Goal: Book appointment/travel/reservation

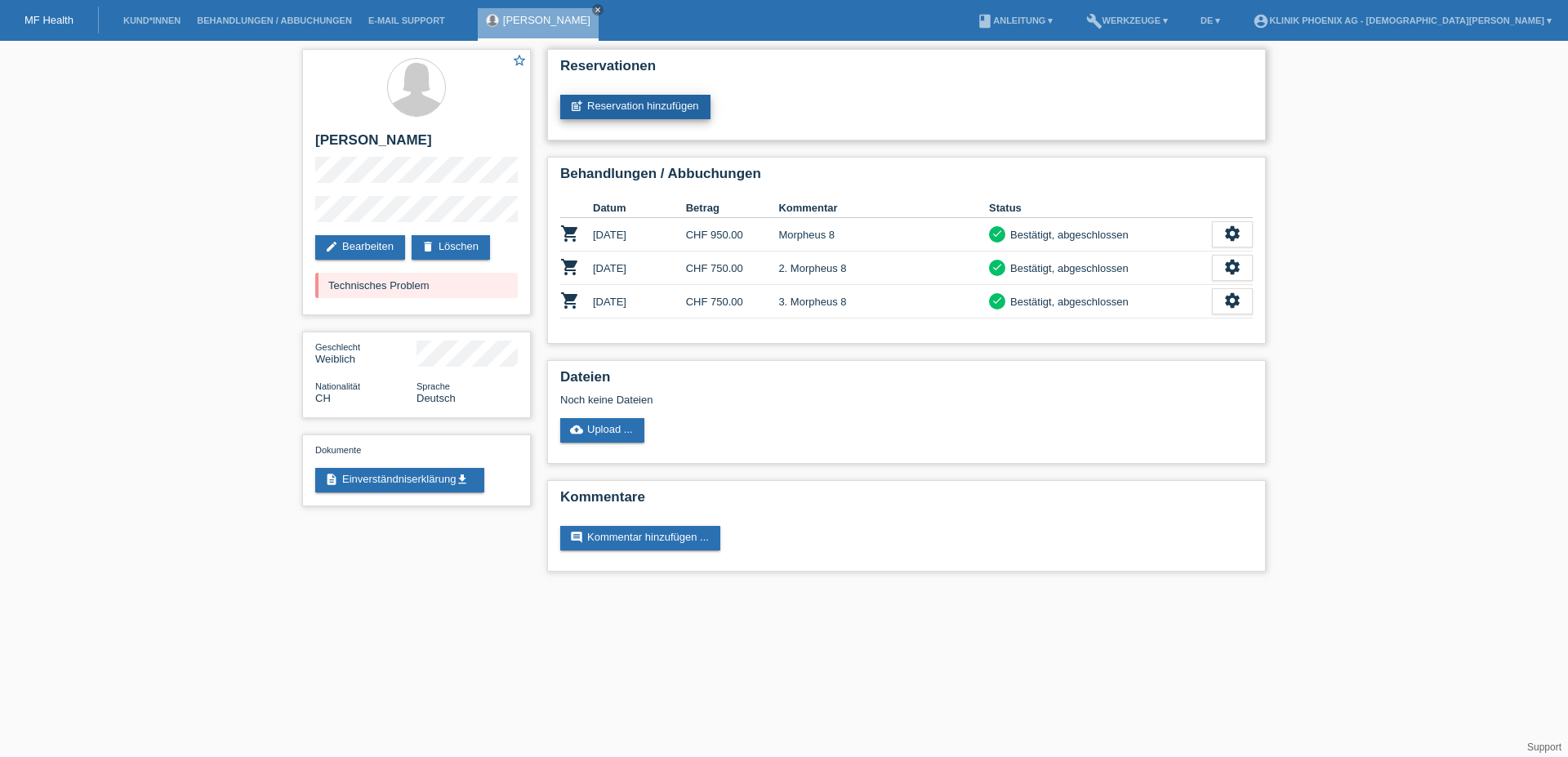
click at [674, 103] on link "post_add Reservation hinzufügen" at bounding box center [635, 107] width 150 height 24
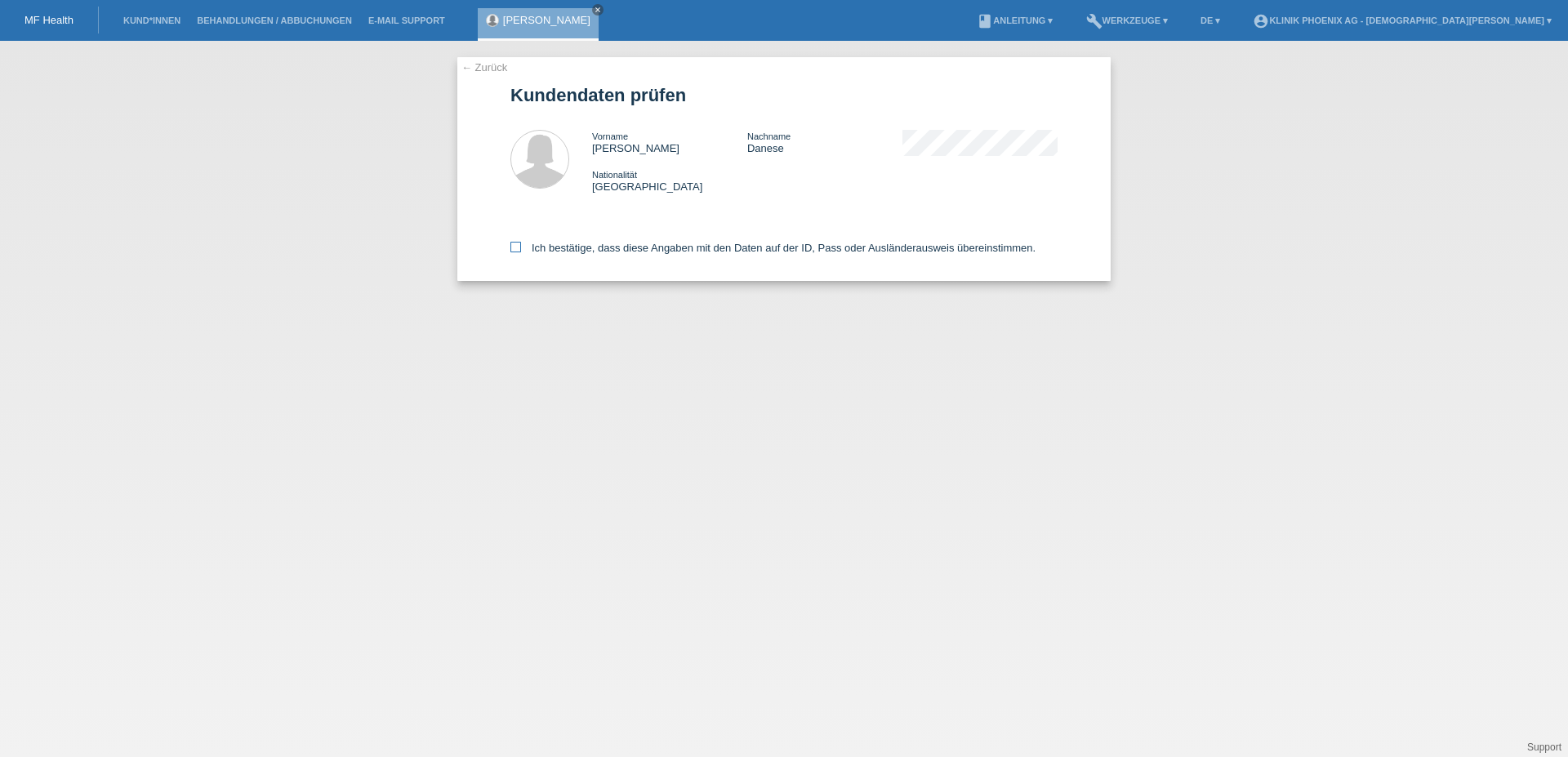
click at [518, 246] on icon at bounding box center [515, 246] width 10 height 10
click at [518, 246] on input "Ich bestätige, dass diese Angaben mit den Daten auf der ID, Pass oder Ausländer…" at bounding box center [515, 246] width 10 height 10
checkbox input "true"
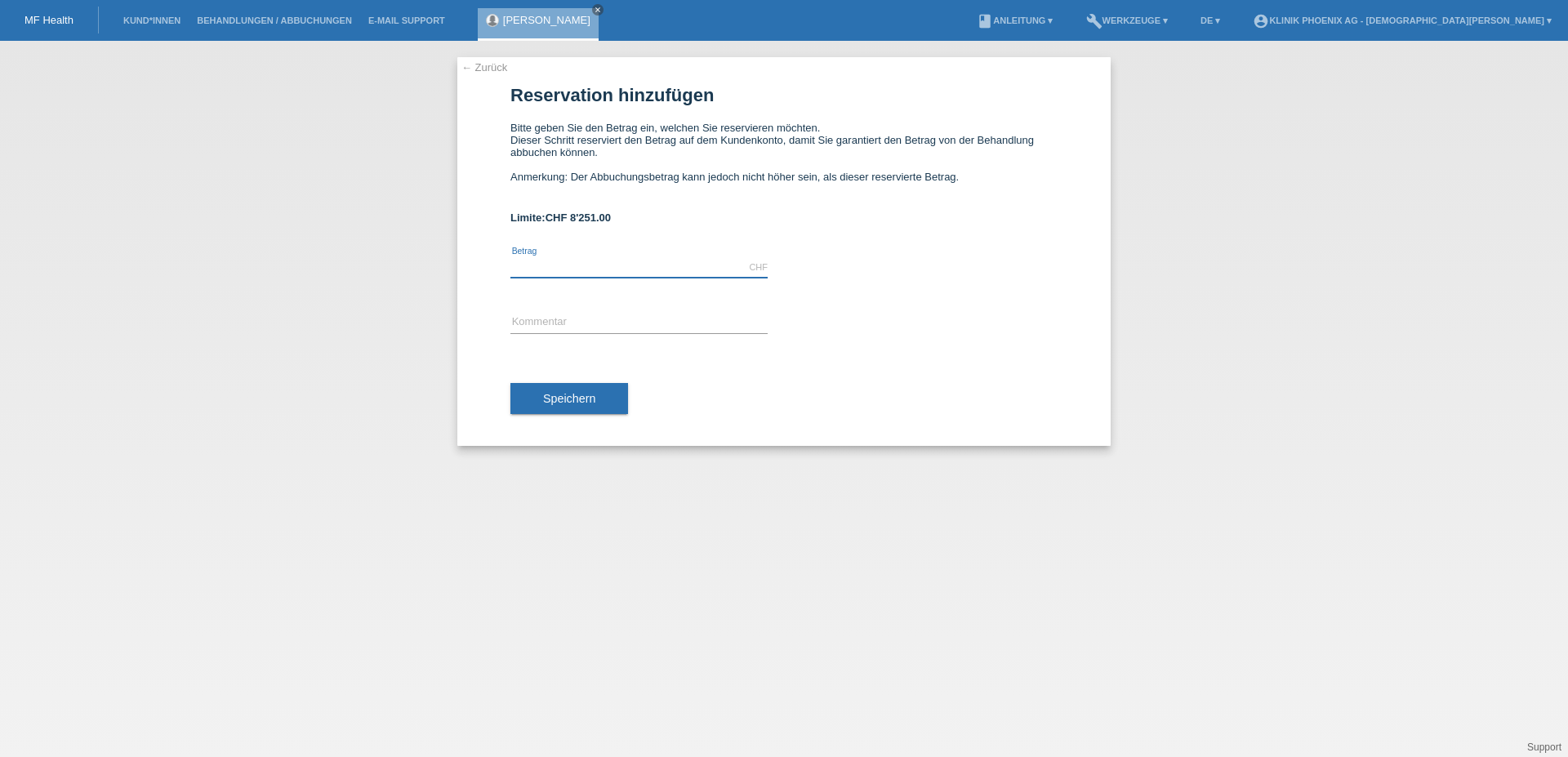
click at [523, 272] on input "text" at bounding box center [639, 268] width 257 height 20
type input "750.00"
click at [559, 333] on input "text" at bounding box center [639, 323] width 257 height 20
click at [508, 334] on div "← Zurück Reservation hinzufügen Bitte geben Sie den Betrag ein, welchen Sie res…" at bounding box center [784, 252] width 653 height 389
click at [510, 328] on input "Morpheus 8" at bounding box center [639, 323] width 257 height 20
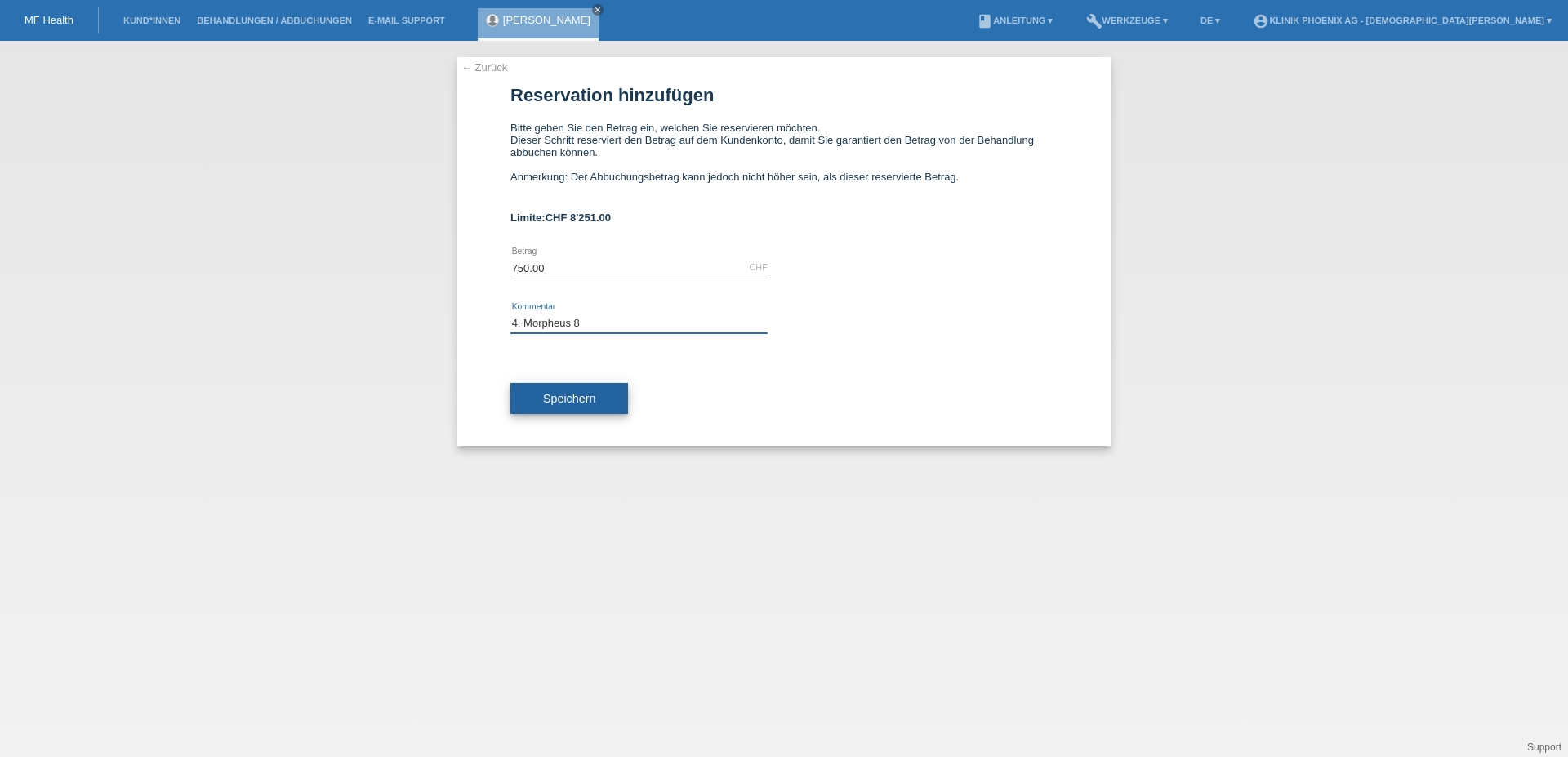
type input "4. Morpheus 8"
click at [606, 414] on button "Speichern" at bounding box center [569, 399] width 118 height 32
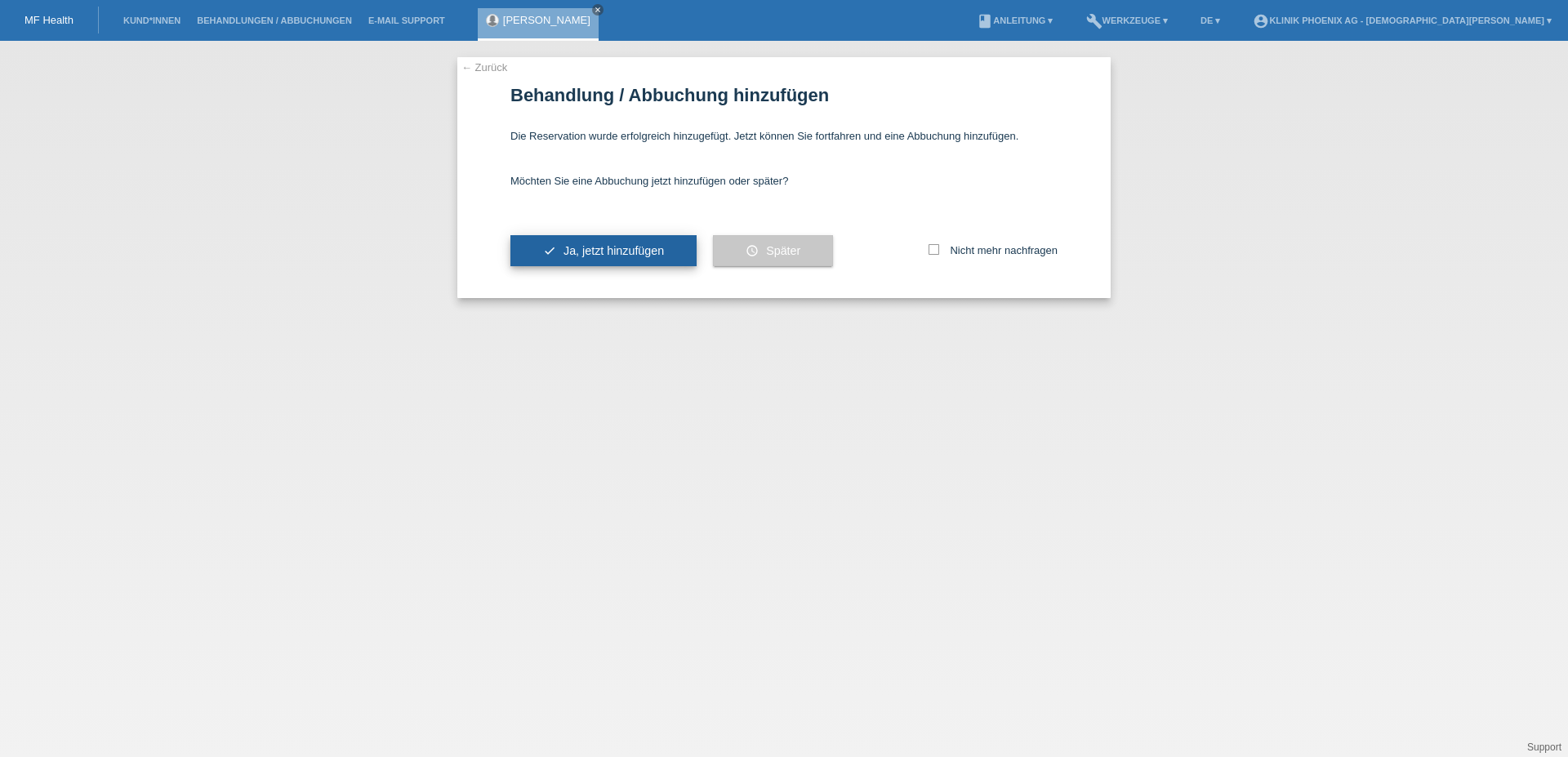
click at [633, 257] on span "Ja, jetzt hinzufügen" at bounding box center [613, 251] width 100 height 13
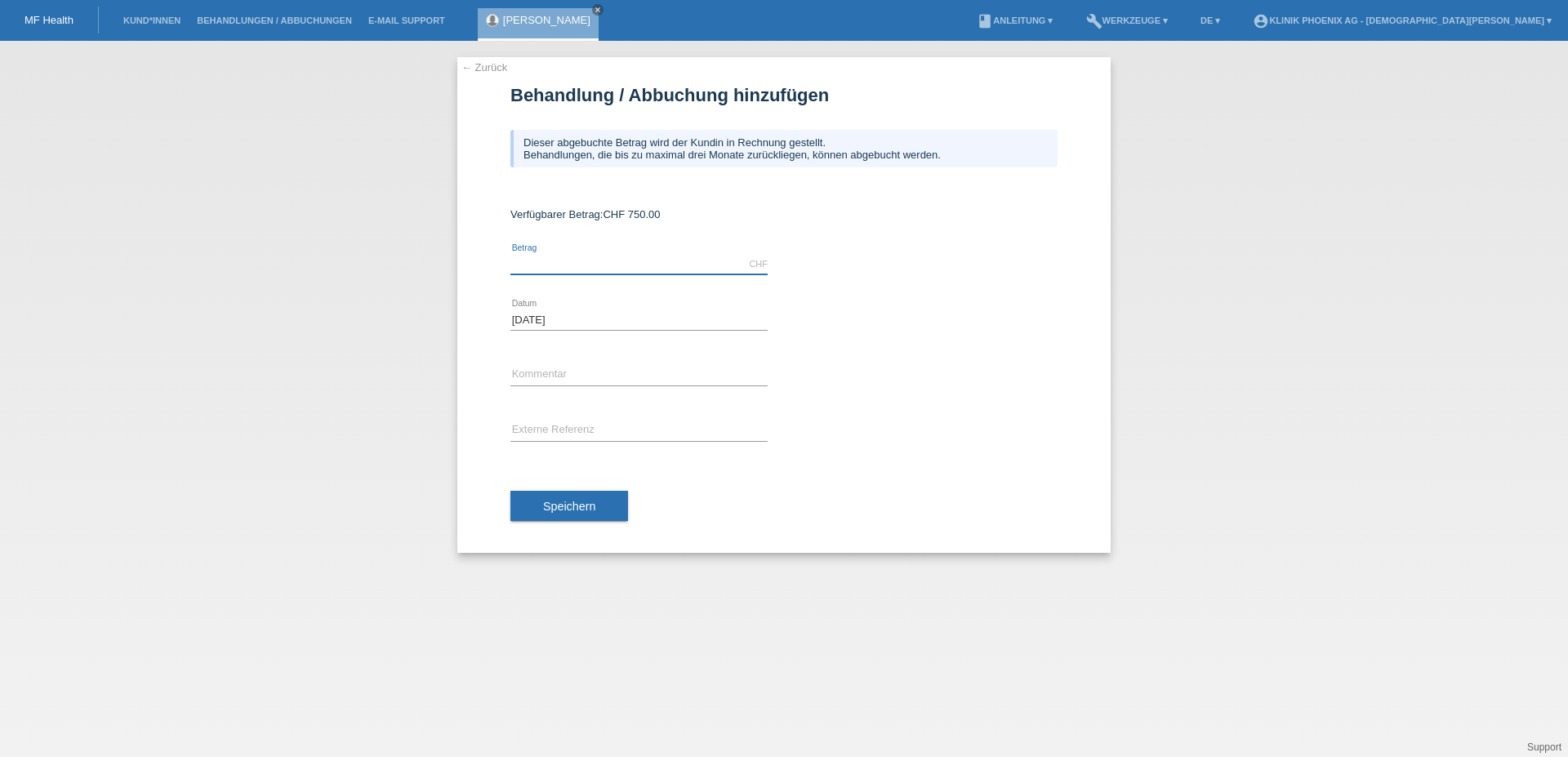
click at [622, 273] on input "text" at bounding box center [639, 264] width 257 height 20
type input "750.00"
click at [583, 385] on input "text" at bounding box center [639, 375] width 257 height 20
type input "4. Morpheus 8"
click at [563, 500] on button "Speichern" at bounding box center [569, 507] width 118 height 32
